Goal: Information Seeking & Learning: Learn about a topic

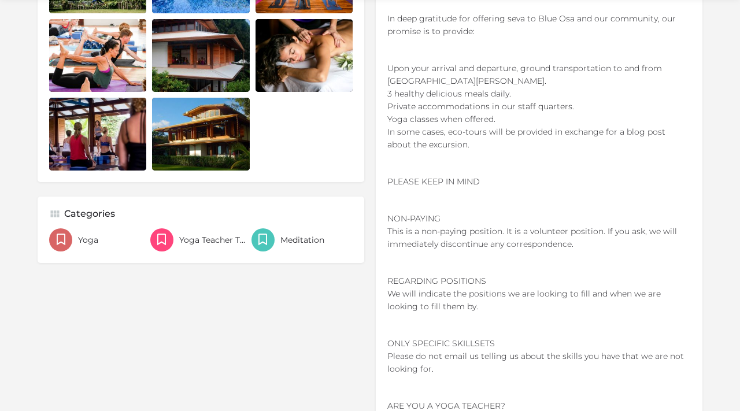
scroll to position [710, 0]
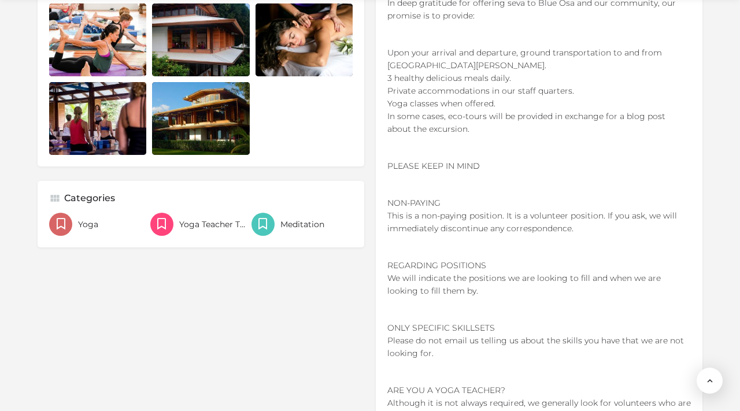
click at [204, 224] on span "Yoga Teacher Training" at bounding box center [212, 225] width 66 height 12
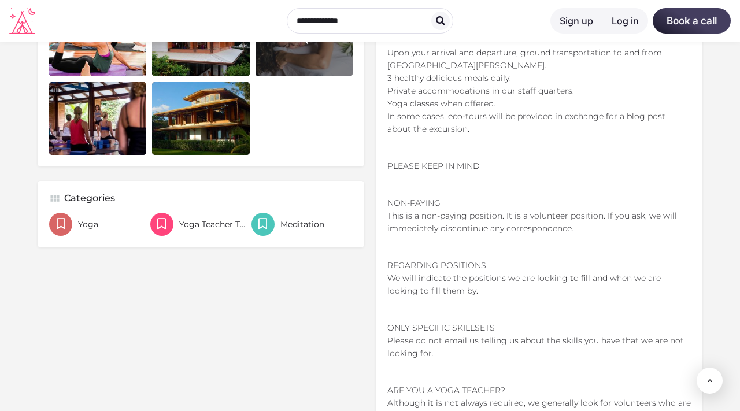
click at [293, 64] on link "Listing gallery item" at bounding box center [304, 39] width 97 height 73
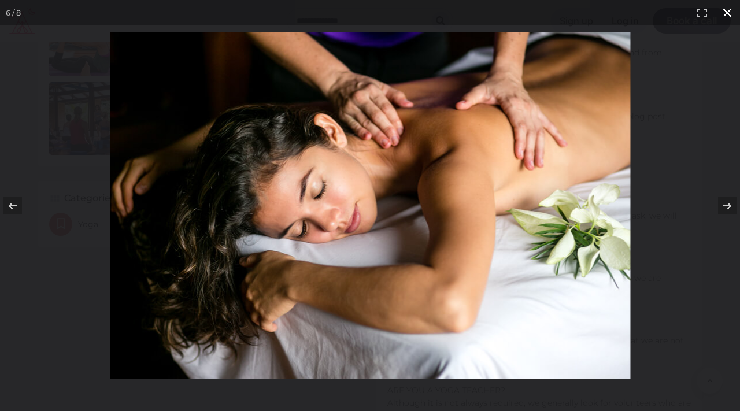
click at [31, 276] on div at bounding box center [370, 205] width 740 height 411
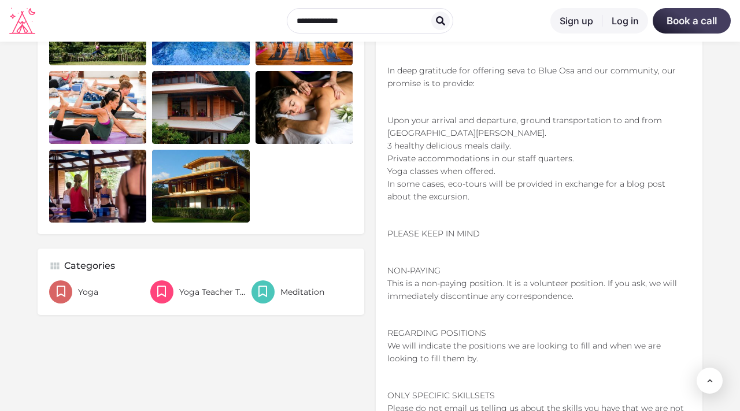
scroll to position [622, 0]
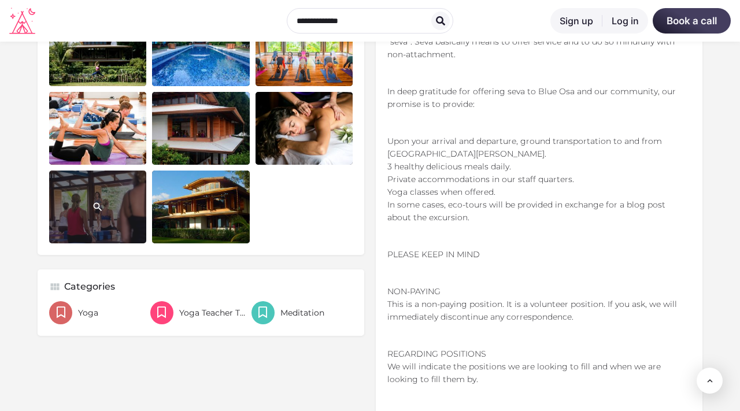
click at [114, 217] on link "Listing gallery item" at bounding box center [97, 207] width 97 height 73
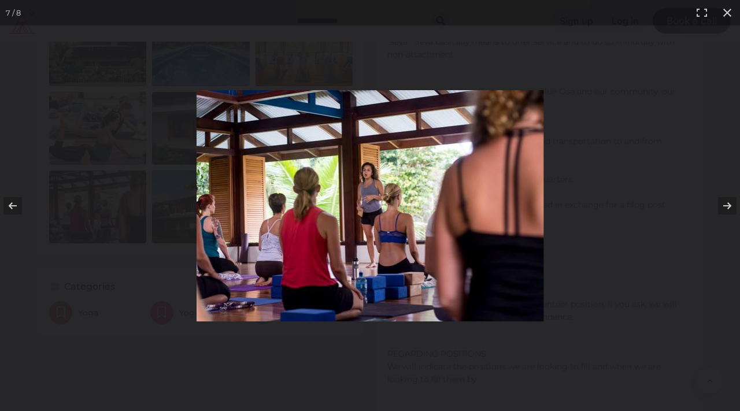
click at [130, 176] on div at bounding box center [370, 205] width 740 height 411
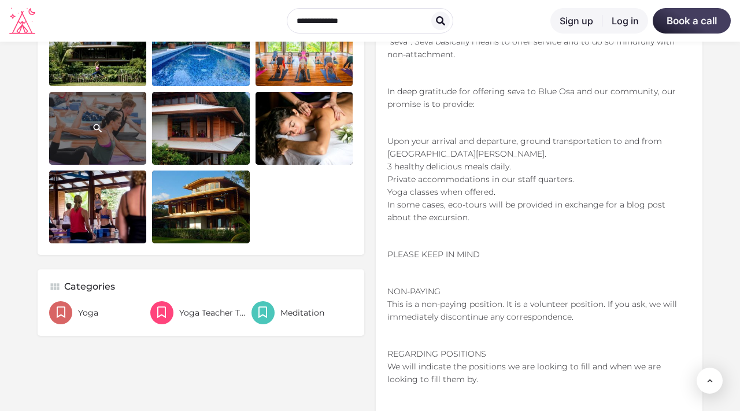
click at [73, 130] on link "Listing gallery item" at bounding box center [97, 128] width 97 height 73
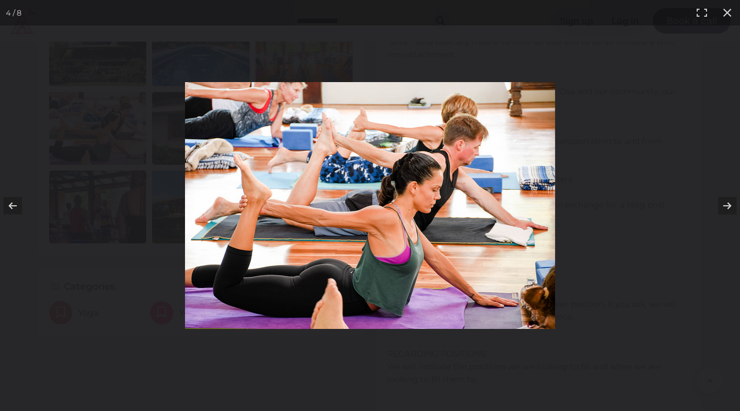
click at [56, 127] on div at bounding box center [370, 205] width 740 height 411
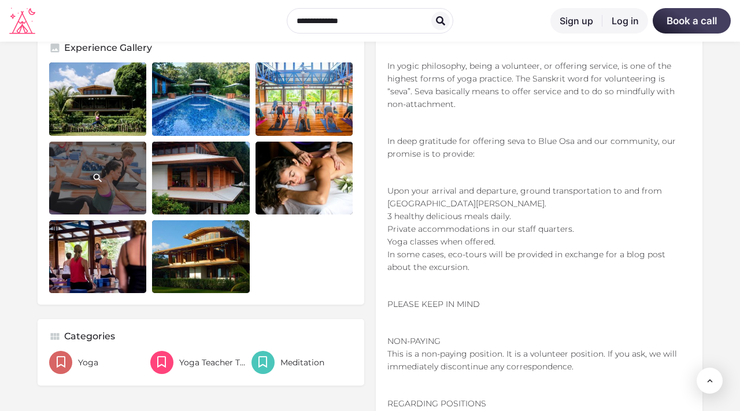
scroll to position [530, 0]
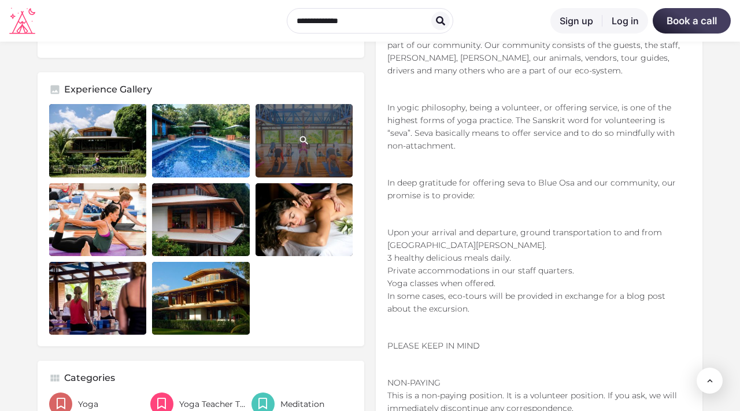
click at [272, 135] on link "Listing gallery item" at bounding box center [304, 140] width 97 height 73
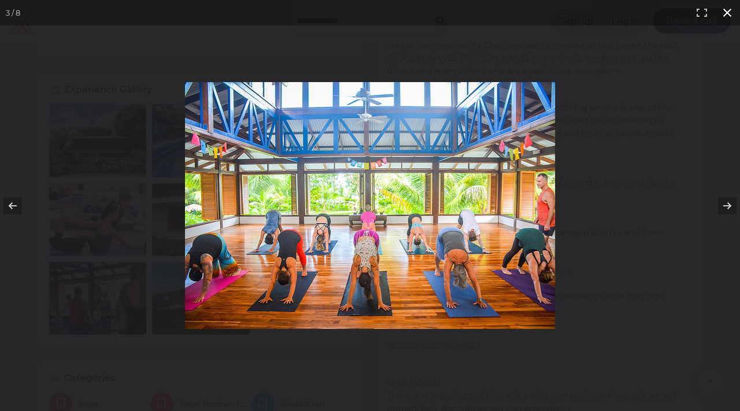
click at [128, 177] on div at bounding box center [370, 205] width 740 height 411
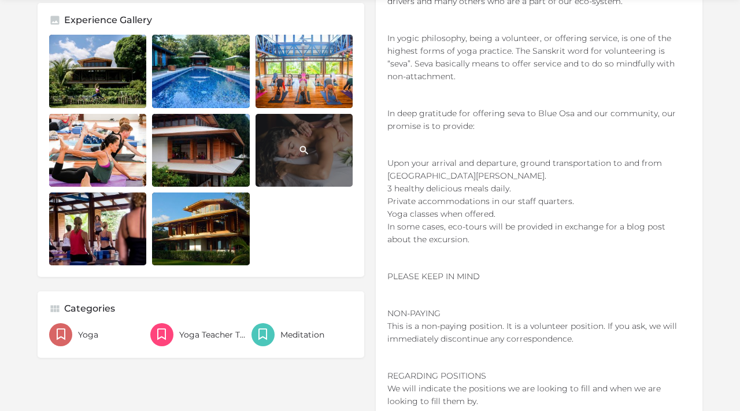
scroll to position [601, 0]
